Goal: Find contact information: Find contact information

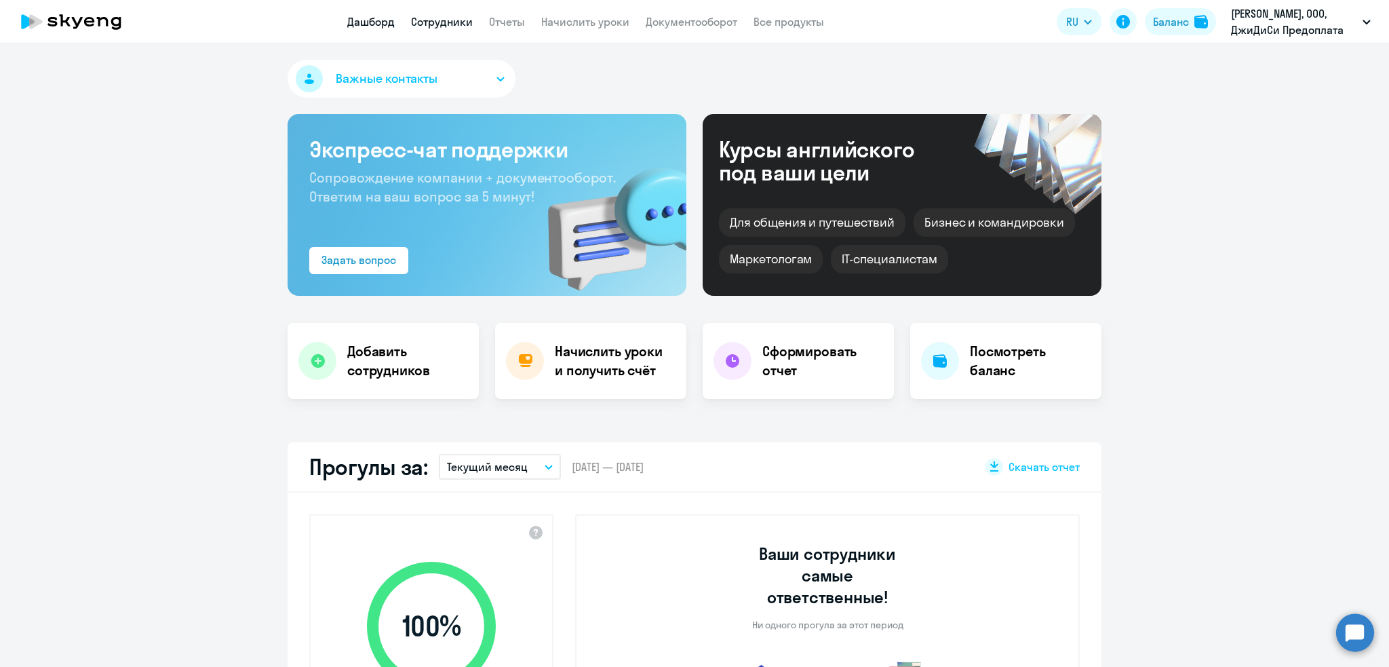
click at [431, 15] on link "Сотрудники" at bounding box center [442, 22] width 62 height 14
select select "30"
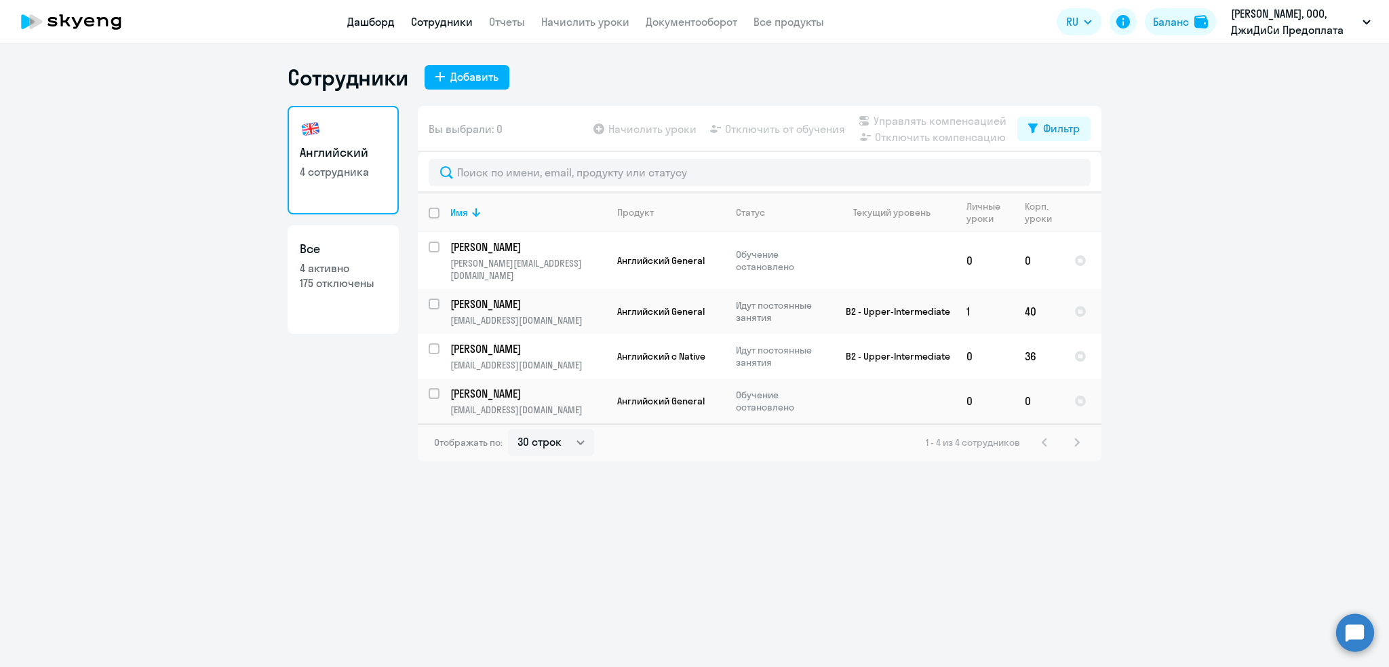
click at [370, 17] on link "Дашборд" at bounding box center [370, 22] width 47 height 14
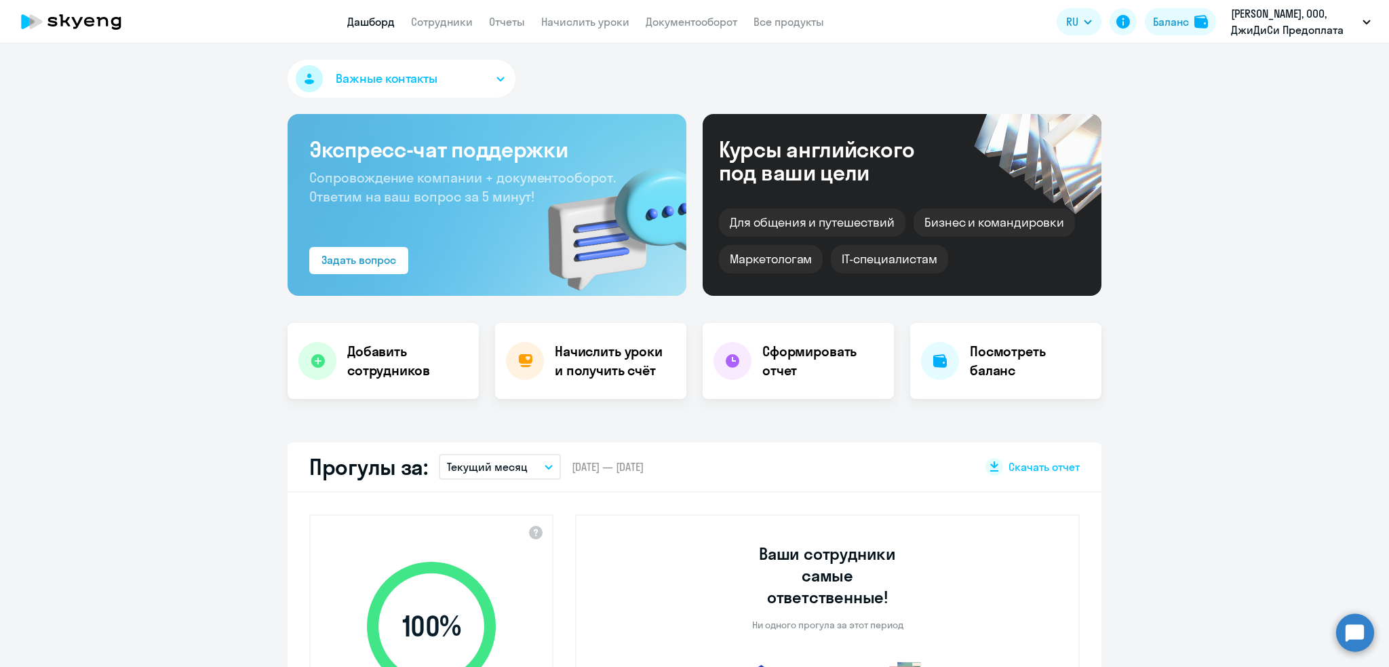
select select "30"
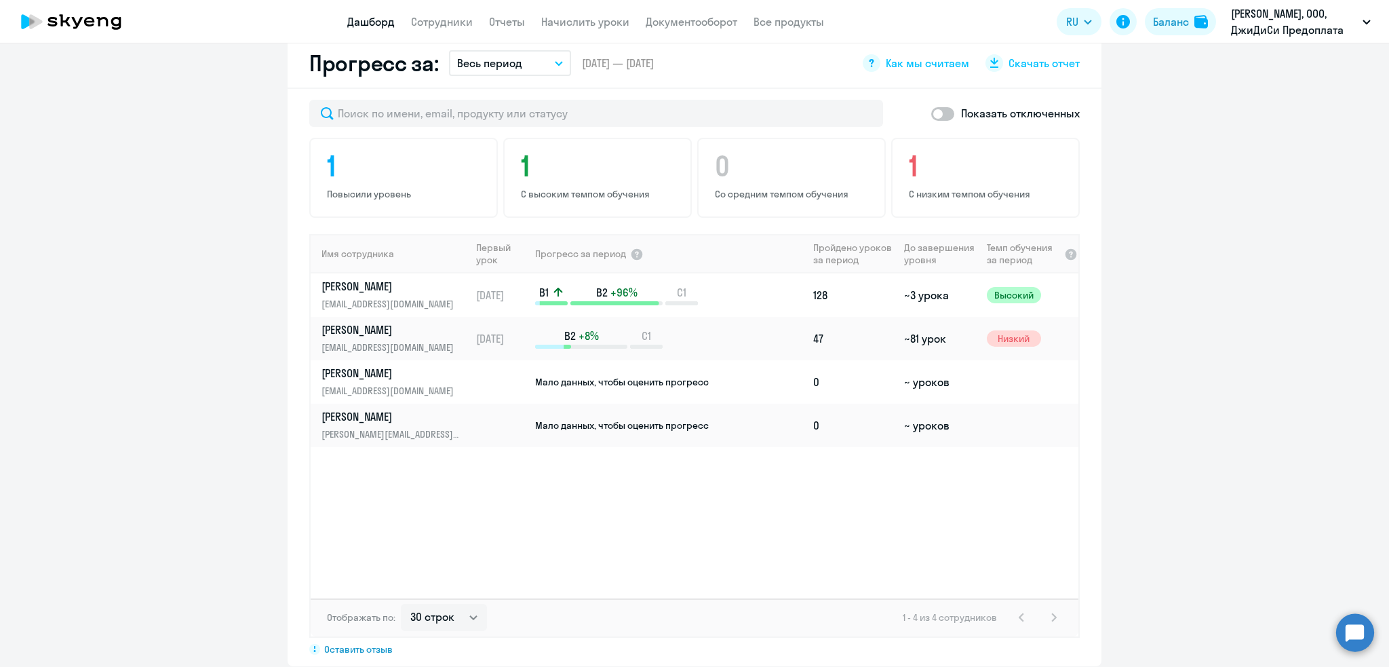
click at [935, 107] on span at bounding box center [942, 114] width 23 height 14
click at [931, 113] on input "checkbox" at bounding box center [931, 113] width 1 height 1
checkbox input "true"
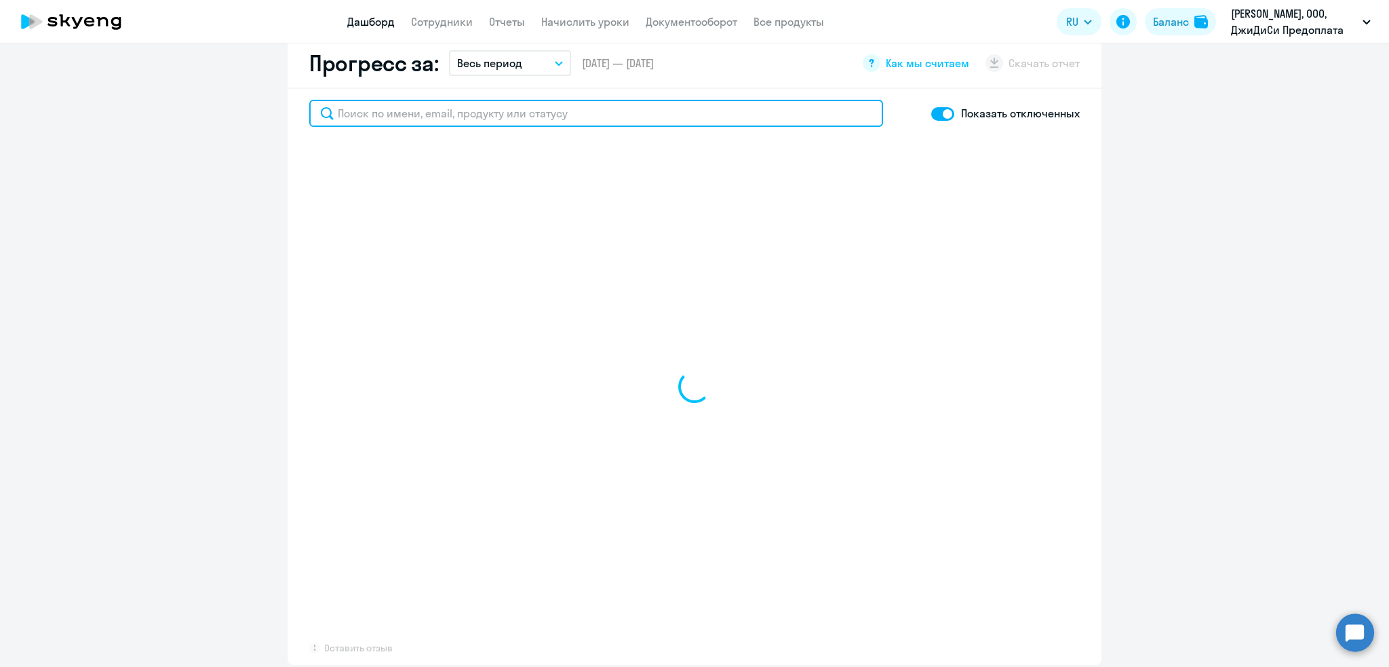
click at [491, 100] on input "text" at bounding box center [596, 113] width 574 height 27
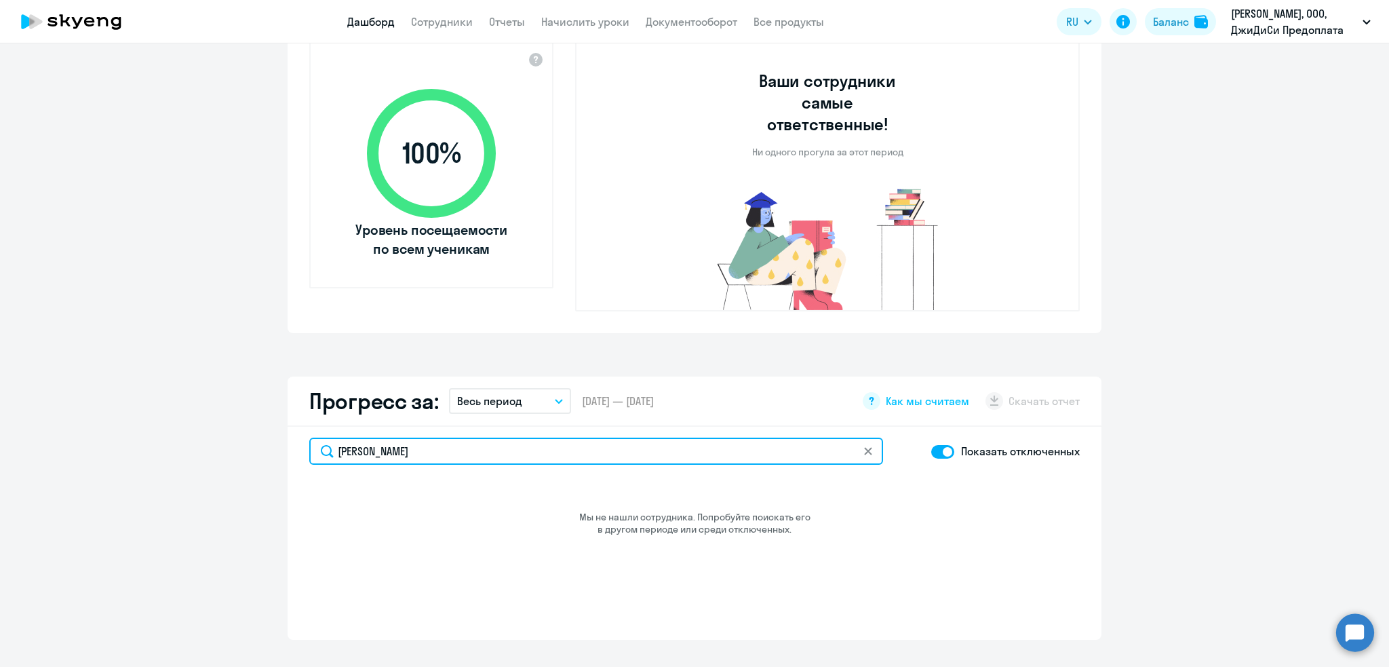
scroll to position [448, 0]
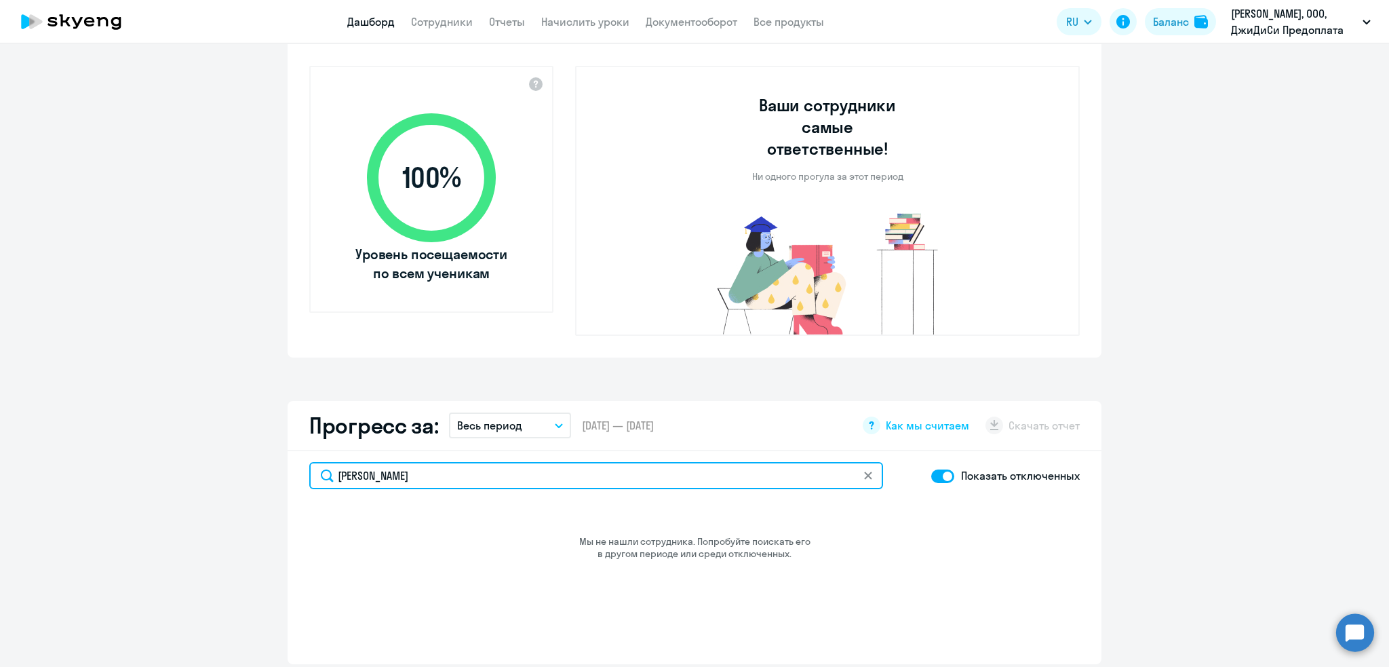
drag, startPoint x: 398, startPoint y: 449, endPoint x: 203, endPoint y: 440, distance: 194.9
click at [203, 440] on app-progress-dashboard "Прогресс за: Весь период – 30.03.2021 — 09.09.2025 Как мы считаем Скачать отчет…" at bounding box center [694, 532] width 1389 height 263
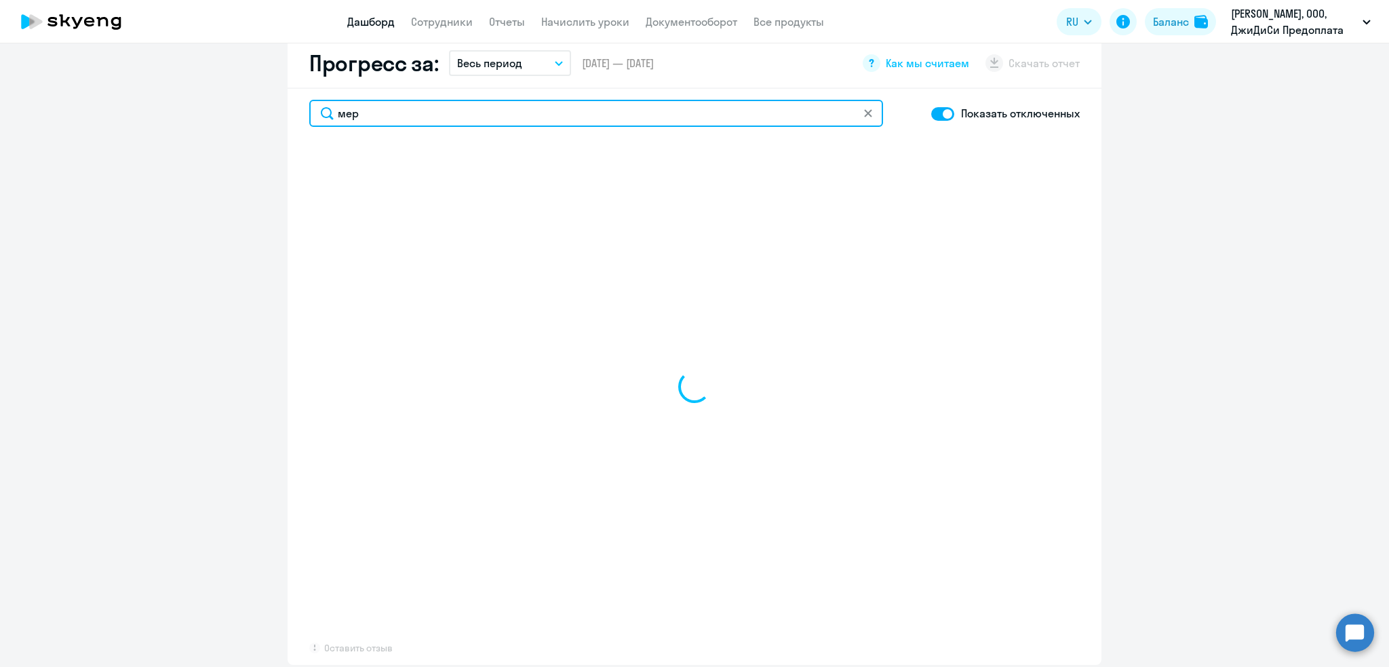
type input "мерц"
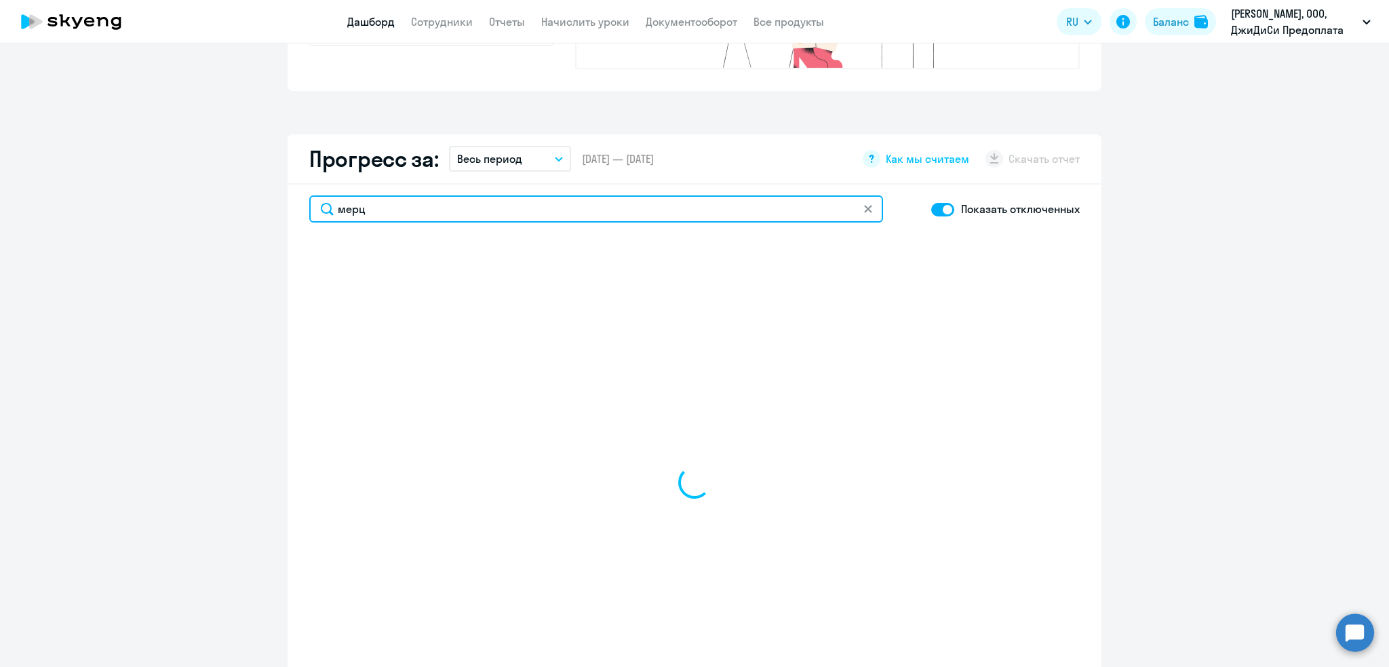
select select "30"
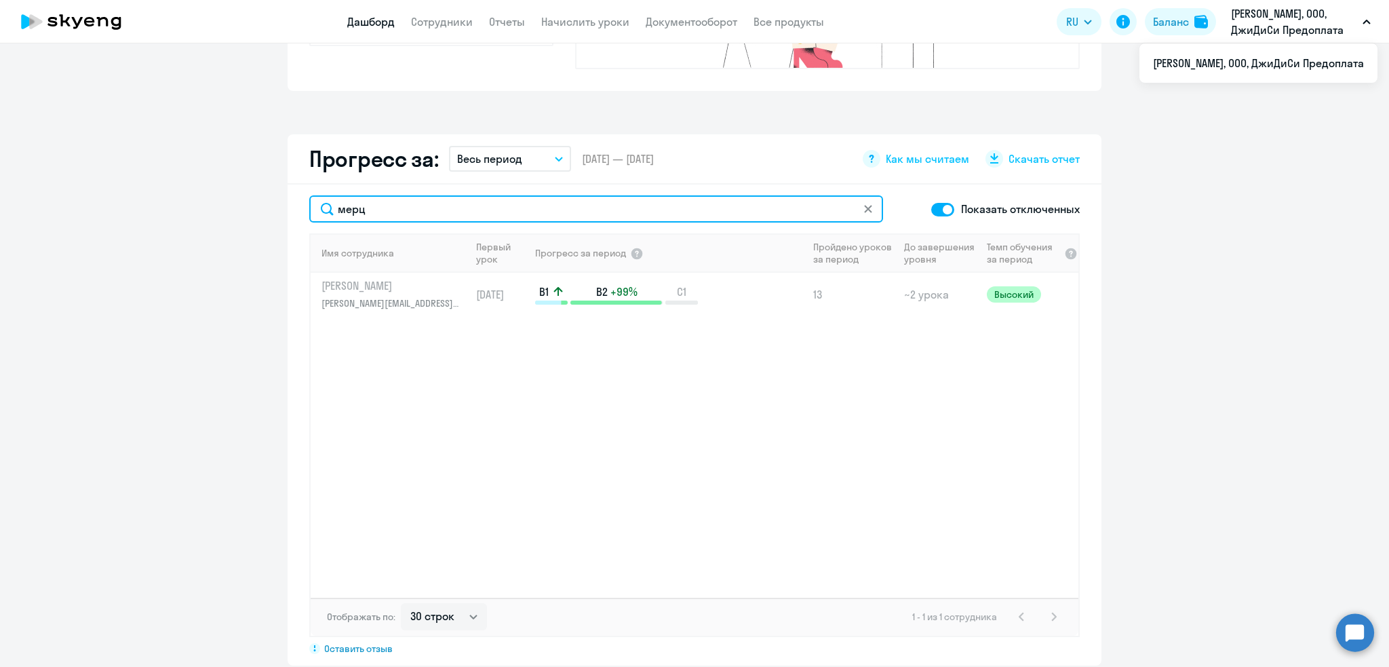
drag, startPoint x: 448, startPoint y: 187, endPoint x: 263, endPoint y: 148, distance: 189.8
click at [263, 148] on app-progress-dashboard "Прогресс за: Весь период – 30.03.2021 — 09.09.2025 Как мы считаем Скачать отчет…" at bounding box center [694, 399] width 1389 height 531
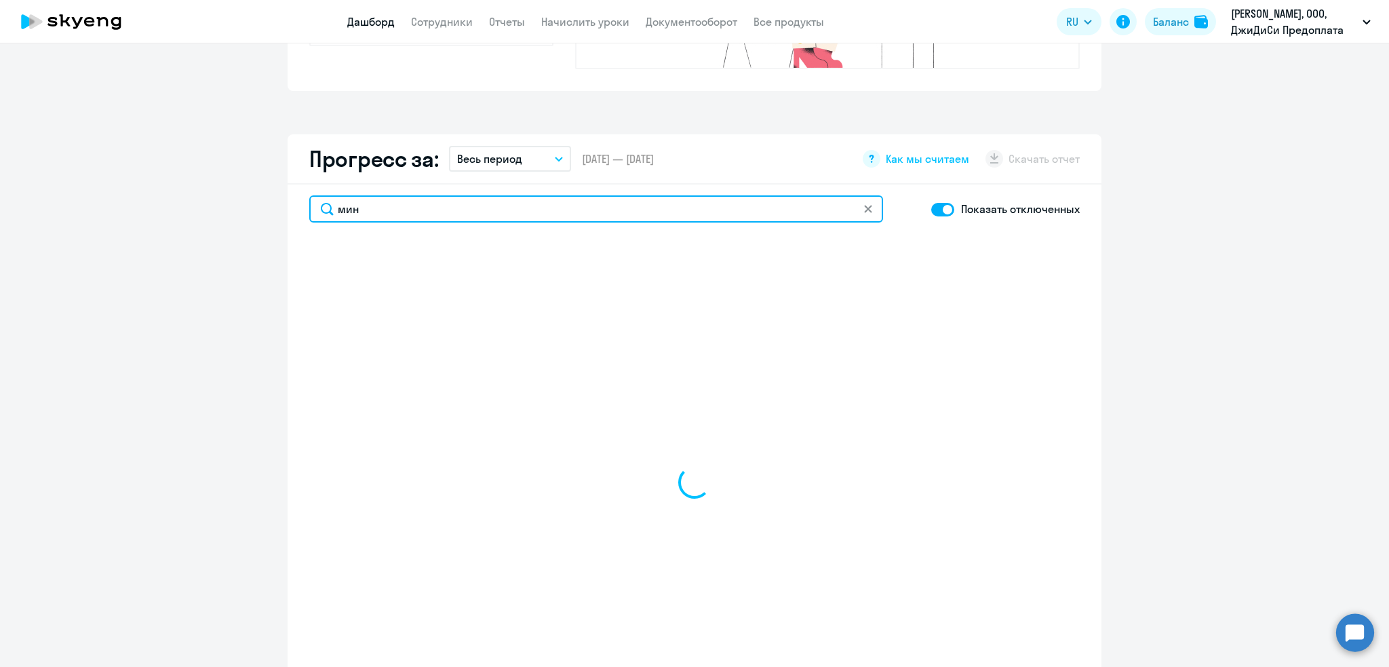
type input "минг"
select select "30"
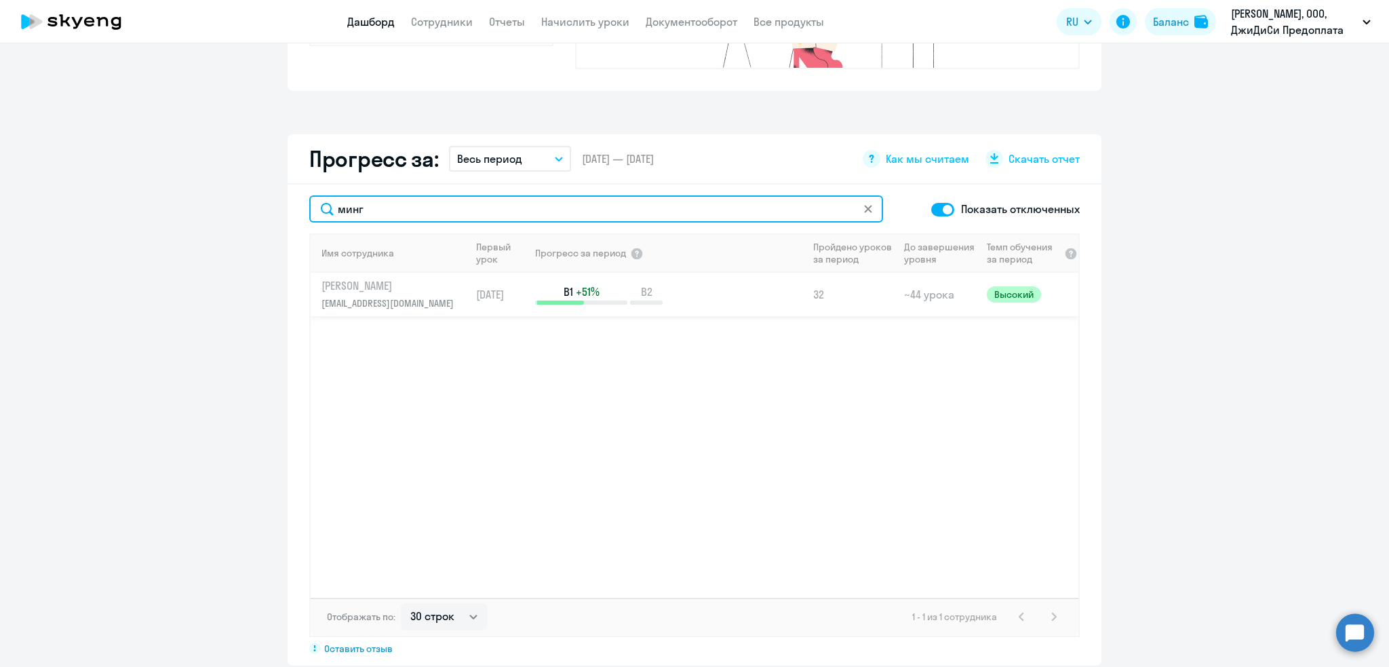
type input "минг"
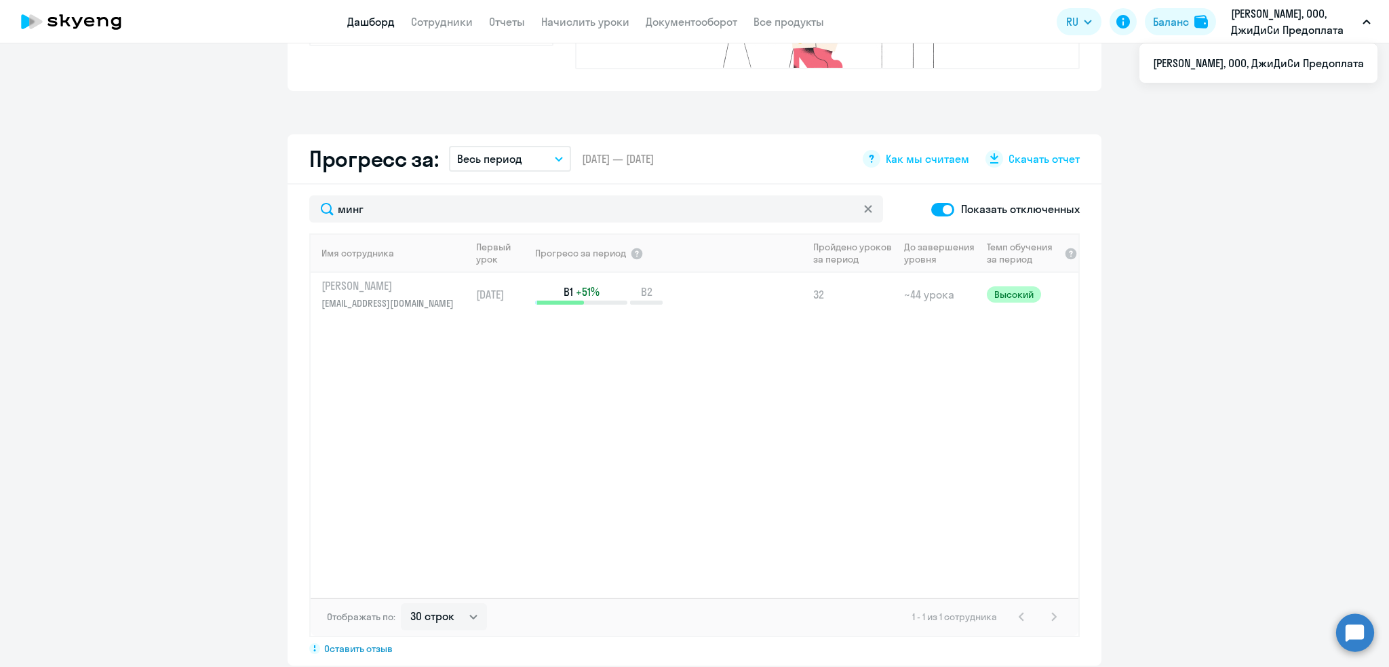
scroll to position [0, 0]
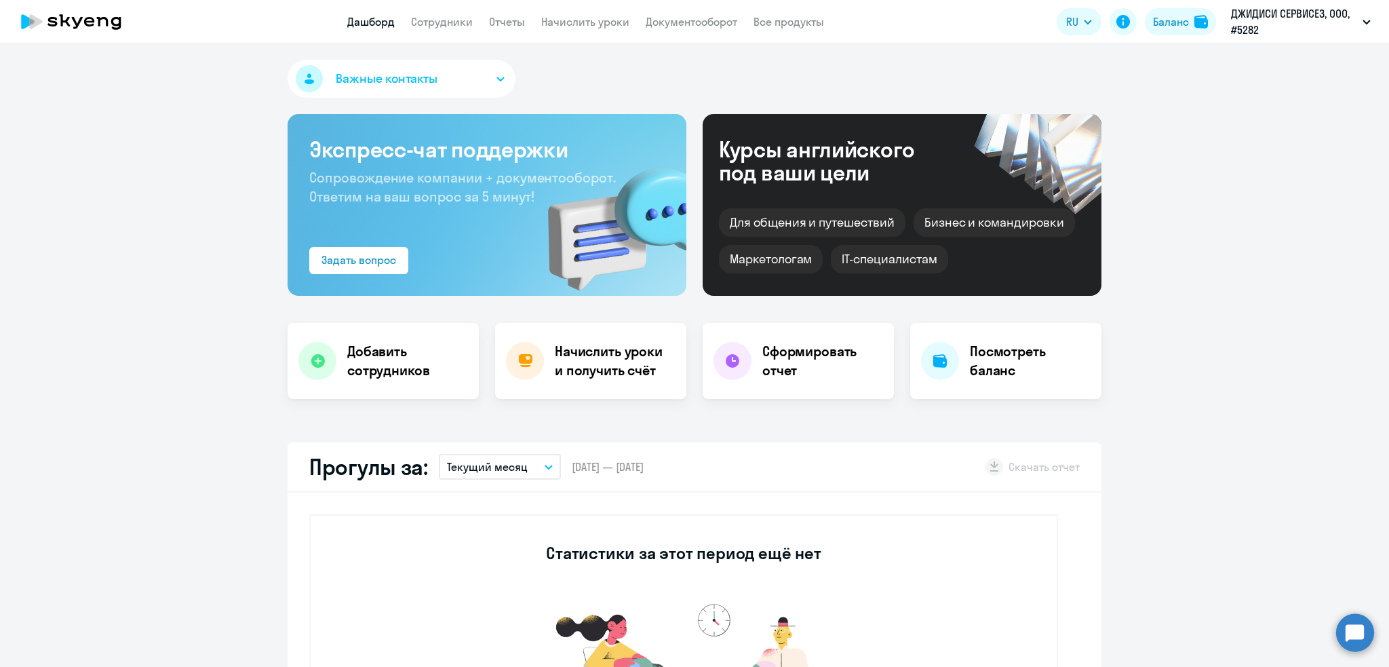
click at [457, 28] on app-menu-item-link "Сотрудники" at bounding box center [442, 22] width 62 height 17
click at [451, 19] on link "Сотрудники" at bounding box center [442, 22] width 62 height 14
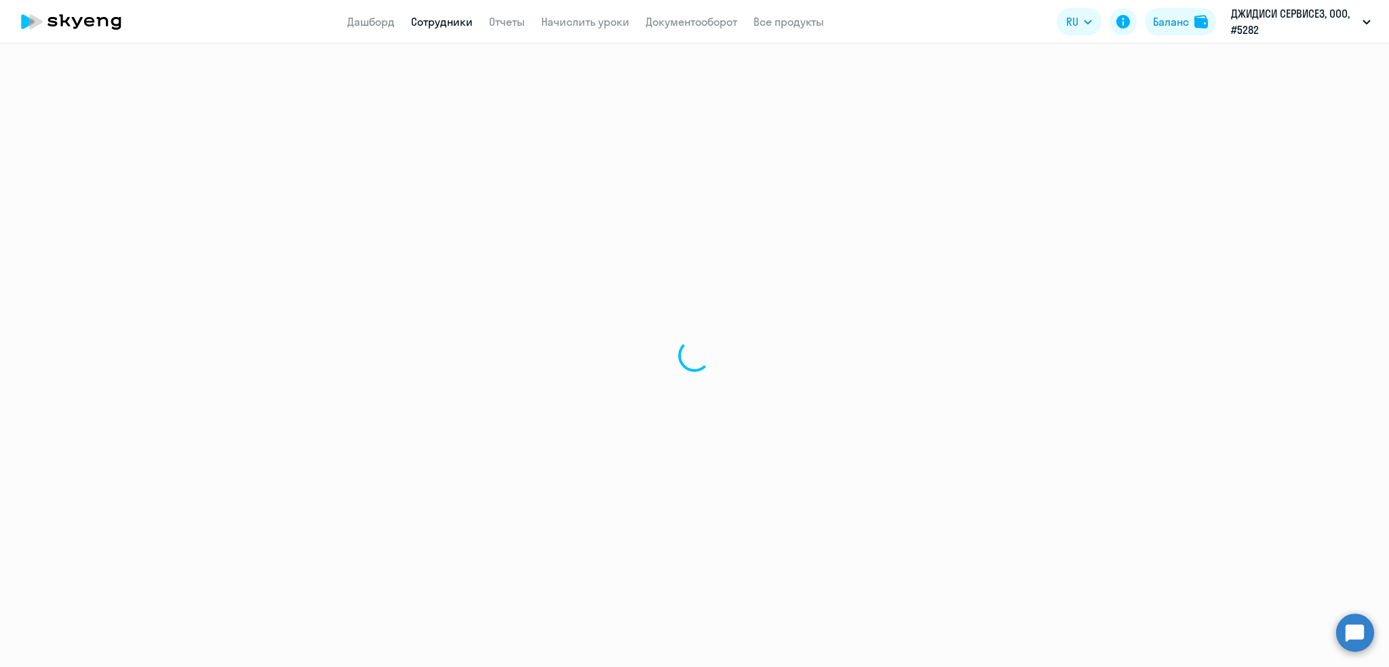
select select "30"
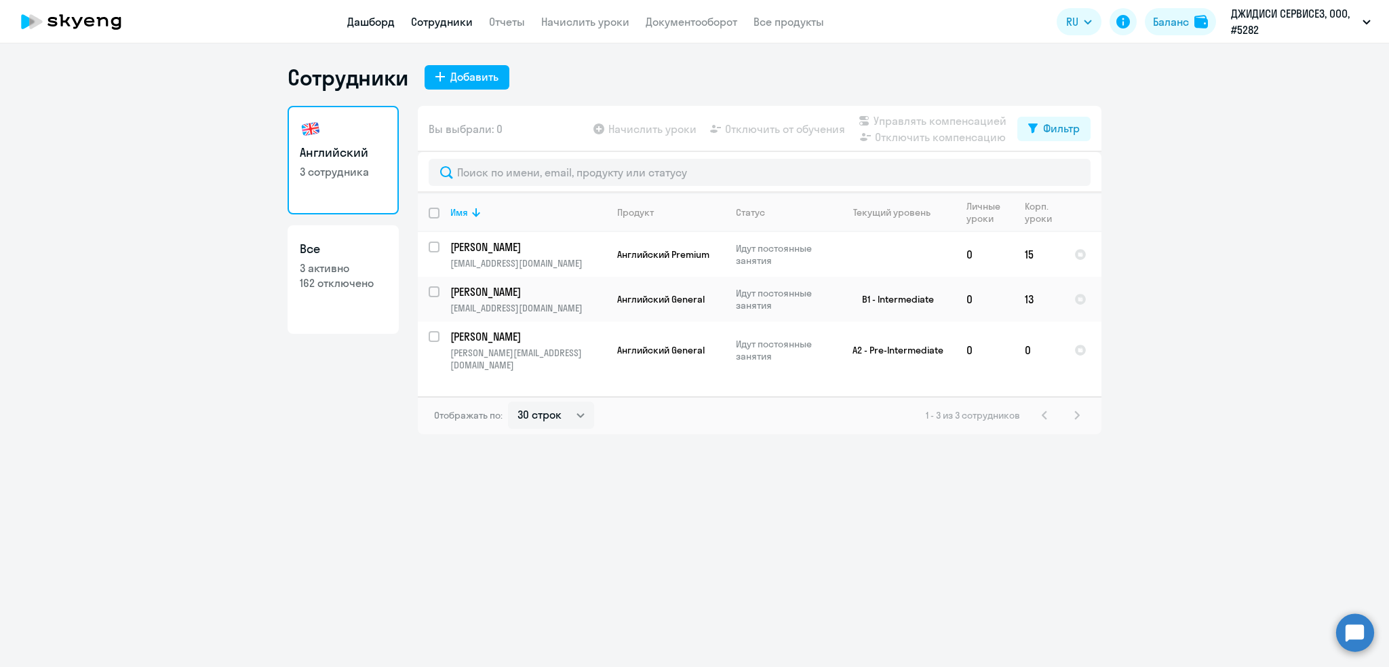
click at [360, 19] on link "Дашборд" at bounding box center [370, 22] width 47 height 14
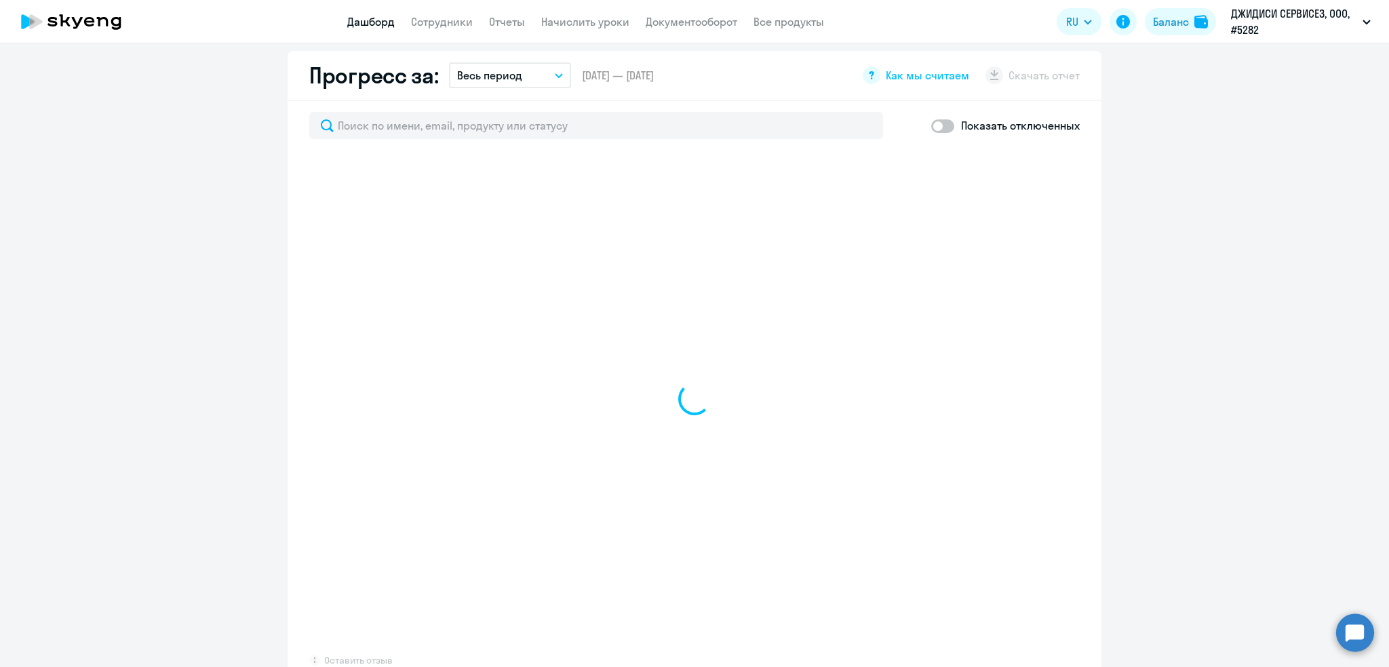
scroll to position [775, 0]
select select "30"
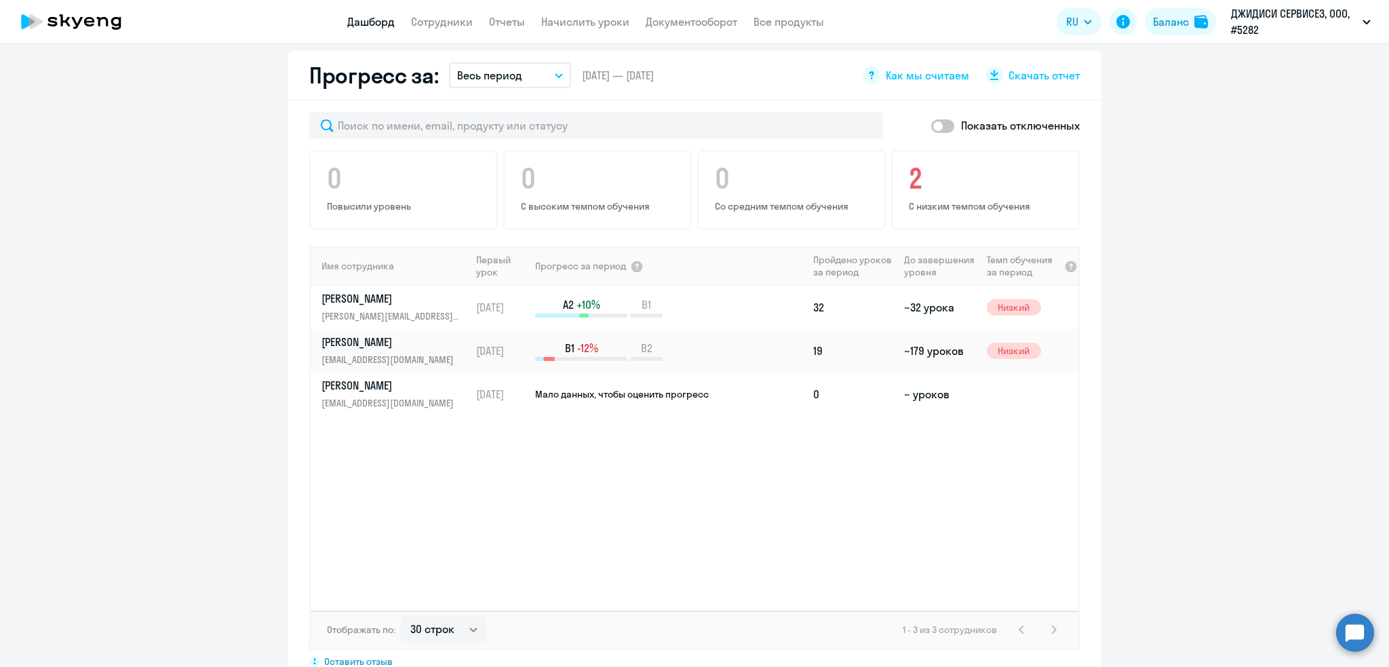
click at [931, 126] on span at bounding box center [942, 126] width 23 height 14
click at [931, 126] on input "checkbox" at bounding box center [931, 125] width 1 height 1
checkbox input "true"
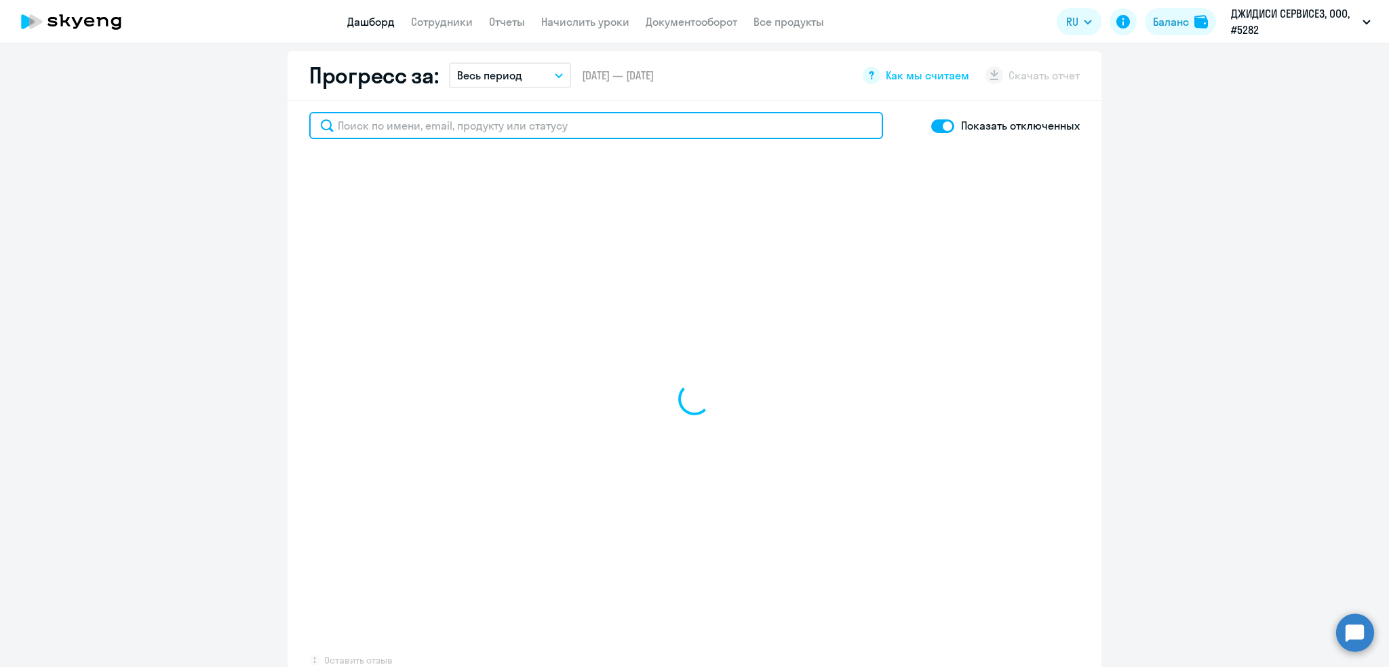
click at [532, 121] on input "text" at bounding box center [596, 125] width 574 height 27
type input "герасим"
select select "30"
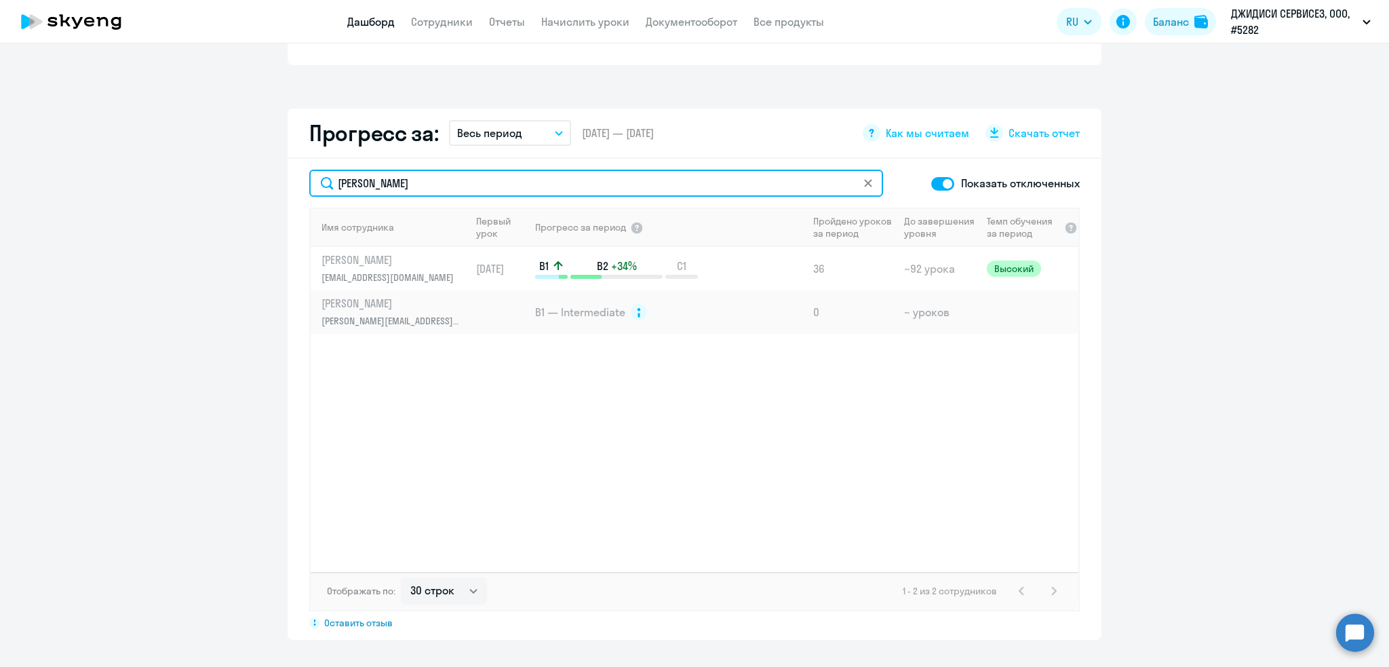
scroll to position [715, 0]
drag, startPoint x: 398, startPoint y: 183, endPoint x: 317, endPoint y: 172, distance: 82.1
click at [317, 172] on input "герасим" at bounding box center [596, 185] width 574 height 27
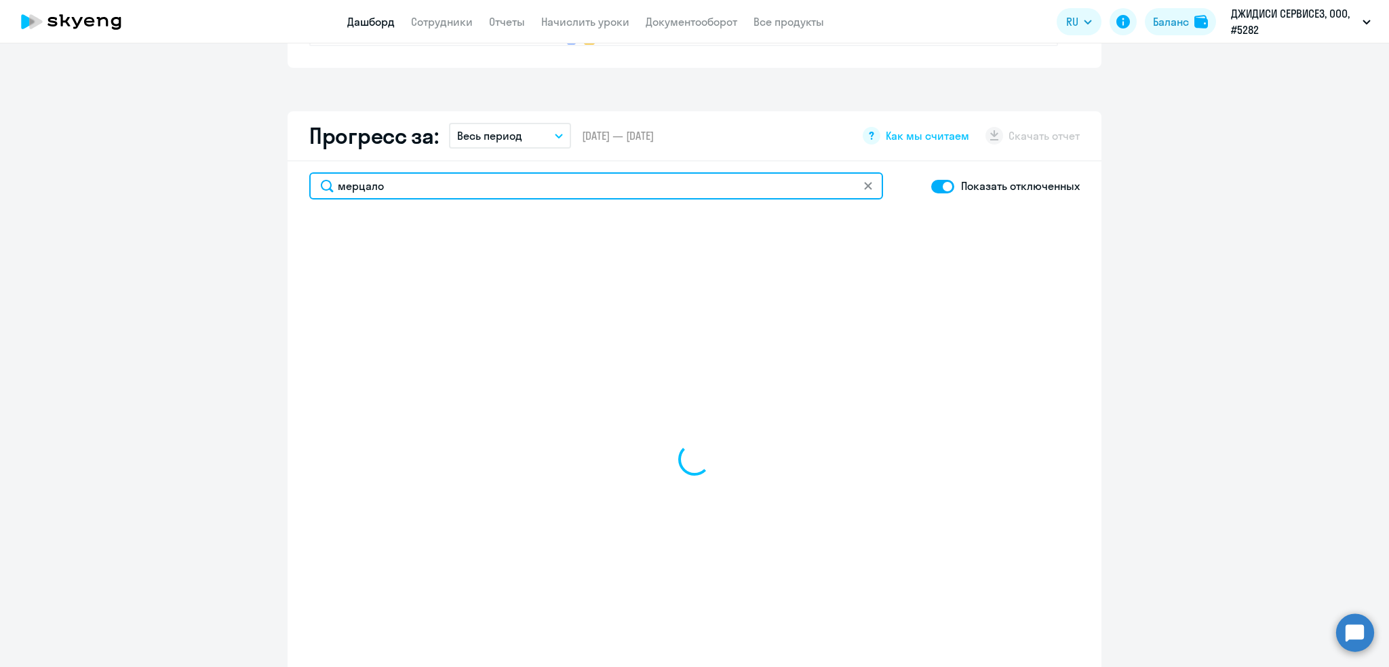
scroll to position [448, 0]
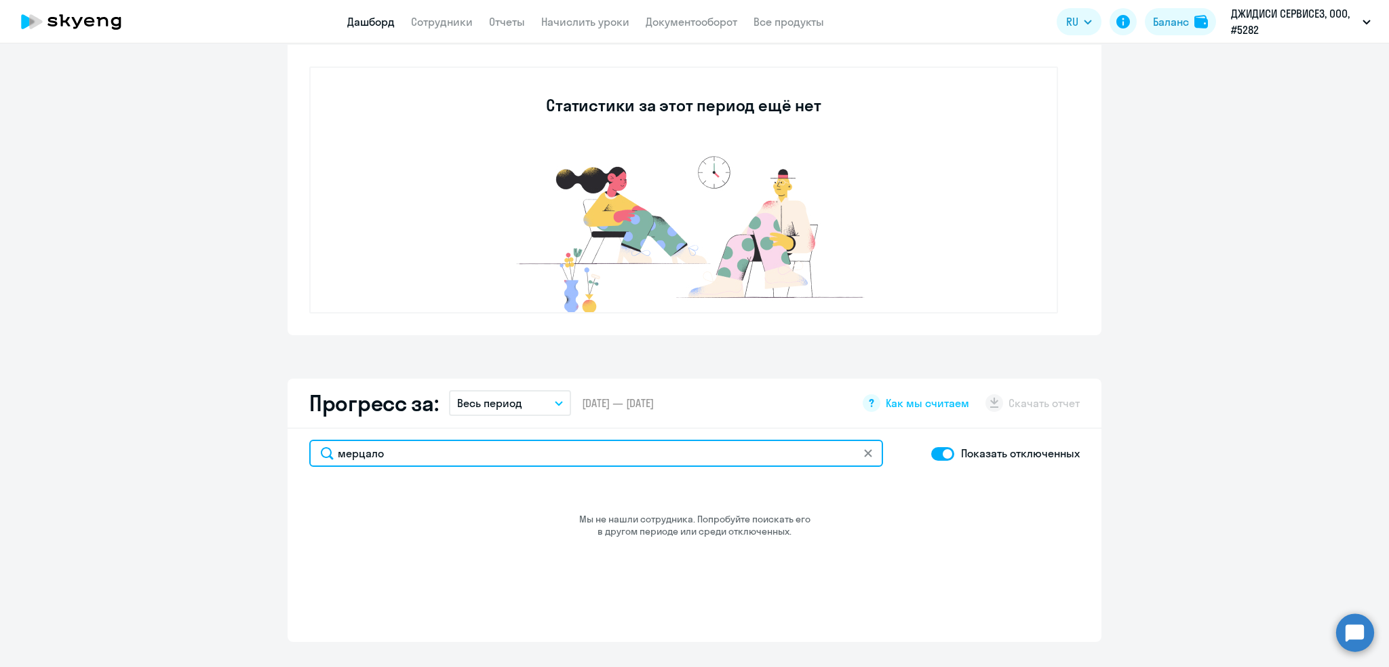
drag, startPoint x: 461, startPoint y: 451, endPoint x: 209, endPoint y: 439, distance: 252.6
click at [209, 439] on app-progress-dashboard "Прогресс за: Весь период – 30.11.2018 — 09.09.2025 Как мы считаем Скачать отчет…" at bounding box center [694, 510] width 1389 height 263
type input "минг"
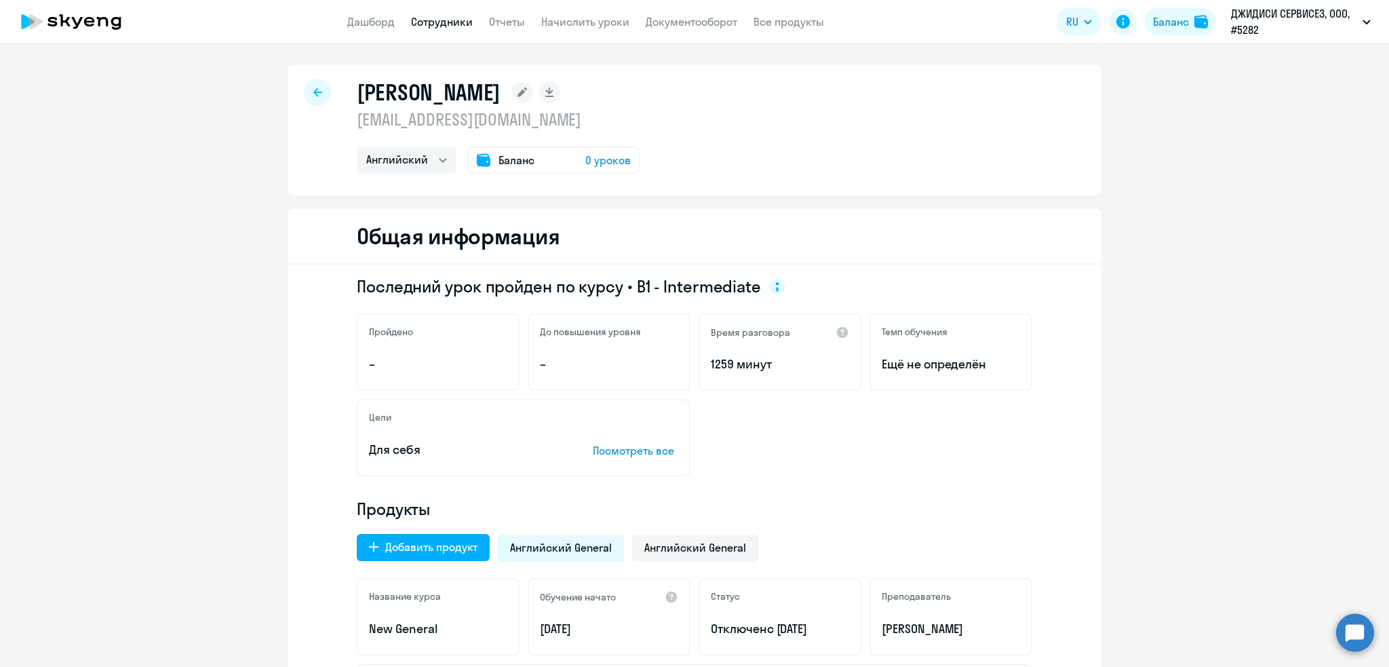
select select "english"
drag, startPoint x: 547, startPoint y: 123, endPoint x: 403, endPoint y: 122, distance: 143.8
click at [312, 121] on div "[PERSON_NAME] [EMAIL_ADDRESS][DOMAIN_NAME] Английский Баланс 0 уроков" at bounding box center [695, 130] width 814 height 130
click at [406, 119] on p "[EMAIL_ADDRESS][DOMAIN_NAME]" at bounding box center [499, 120] width 284 height 22
drag, startPoint x: 351, startPoint y: 118, endPoint x: 541, endPoint y: 119, distance: 189.3
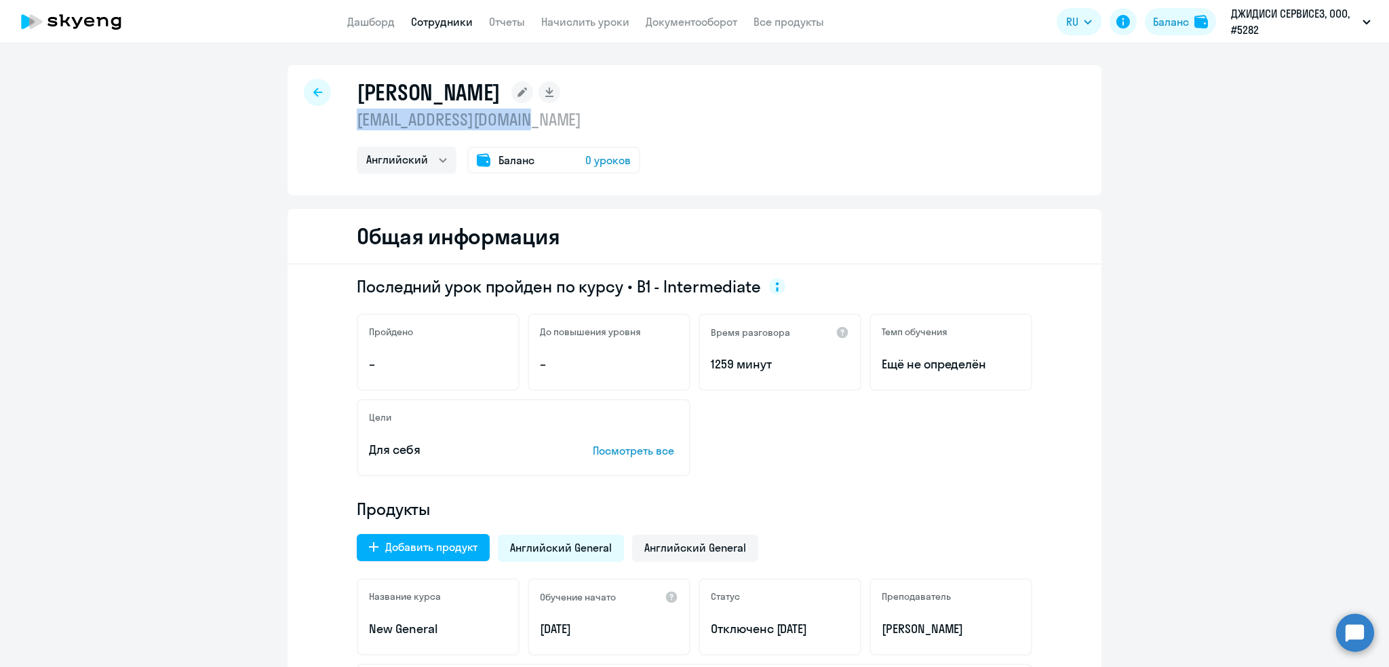
click at [541, 119] on p "[EMAIL_ADDRESS][DOMAIN_NAME]" at bounding box center [499, 120] width 284 height 22
copy p "pavla.konsta@gmail.com"
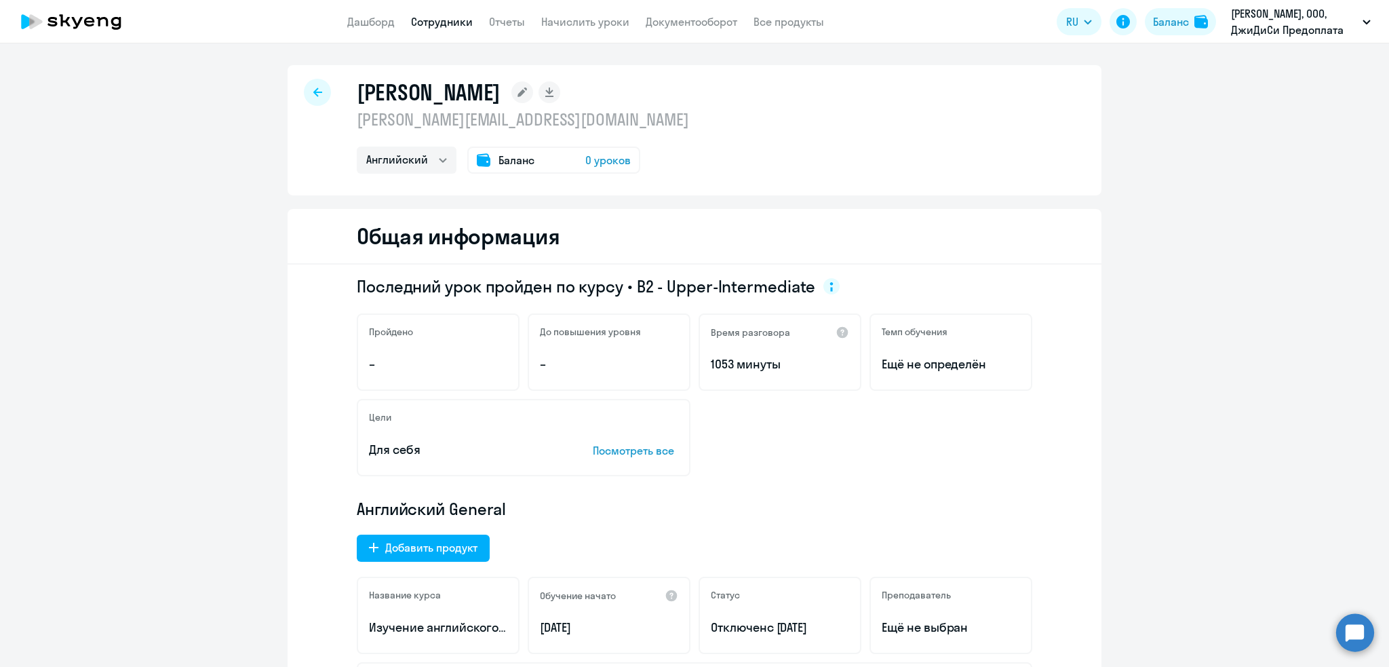
select select "english"
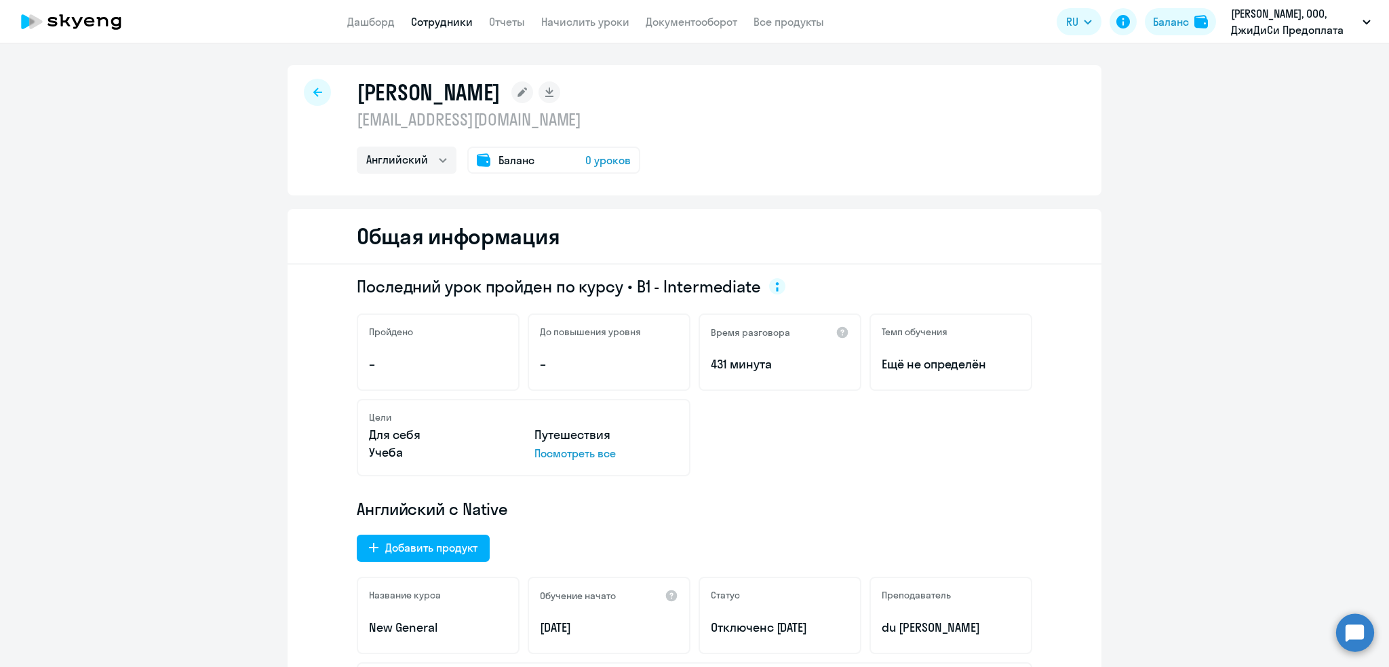
select select "english"
drag, startPoint x: 570, startPoint y: 121, endPoint x: 348, endPoint y: 113, distance: 221.9
click at [348, 113] on div "[PERSON_NAME] [EMAIL_ADDRESS][DOMAIN_NAME] Английский Баланс 0 уроков" at bounding box center [695, 130] width 814 height 130
copy p "[EMAIL_ADDRESS][DOMAIN_NAME]"
